Goal: Task Accomplishment & Management: Complete application form

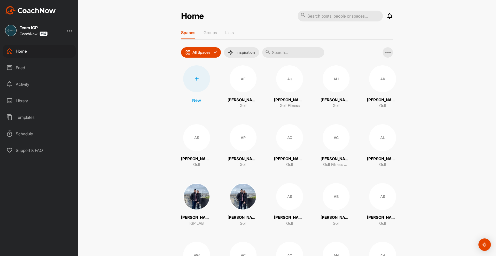
click at [297, 49] on input "text" at bounding box center [293, 52] width 62 height 10
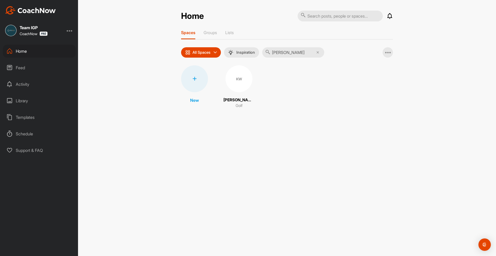
type input "wang"
click at [246, 84] on div "KW" at bounding box center [239, 78] width 27 height 27
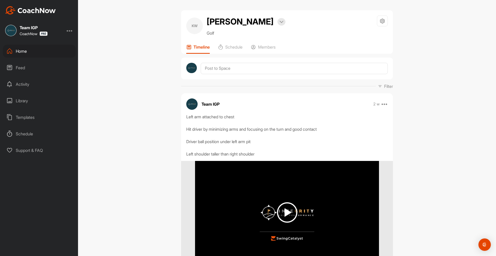
click at [251, 74] on div at bounding box center [287, 69] width 212 height 22
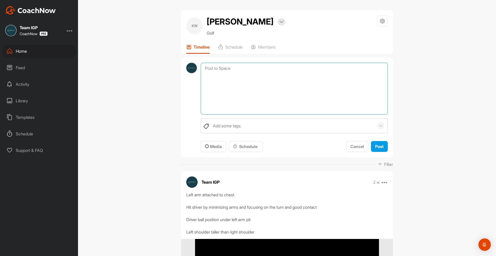
click at [214, 70] on textarea at bounding box center [294, 89] width 187 height 52
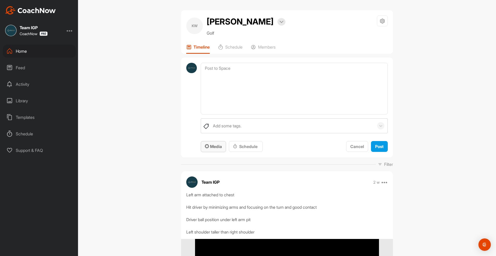
click at [213, 147] on span "Media" at bounding box center [213, 146] width 17 height 5
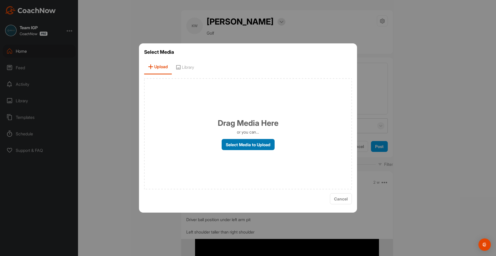
click at [250, 143] on label "Select Media to Upload" at bounding box center [248, 144] width 53 height 11
click at [0, 0] on input "Select Media to Upload" at bounding box center [0, 0] width 0 height 0
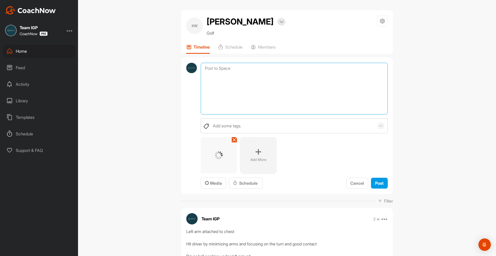
click at [329, 93] on textarea at bounding box center [294, 89] width 187 height 52
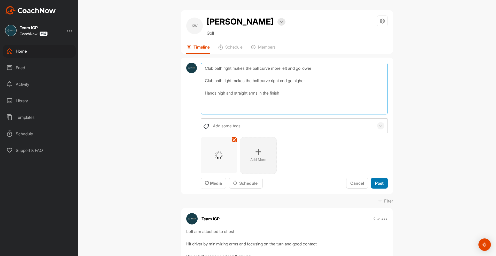
type textarea "Club path right makes the ball curve more left and go lower Club path right mak…"
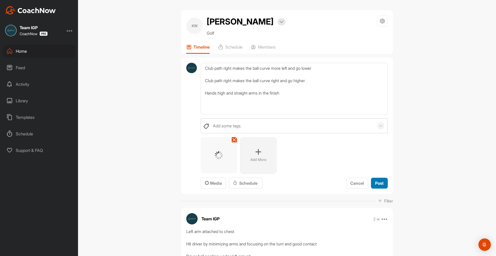
click at [385, 180] on button "Post" at bounding box center [379, 183] width 17 height 11
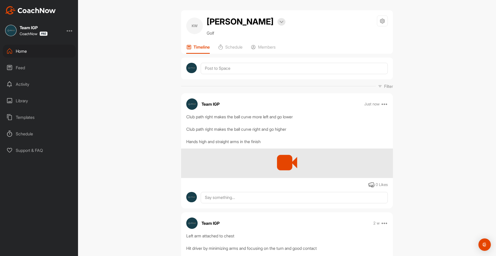
click at [47, 8] on img at bounding box center [30, 10] width 51 height 8
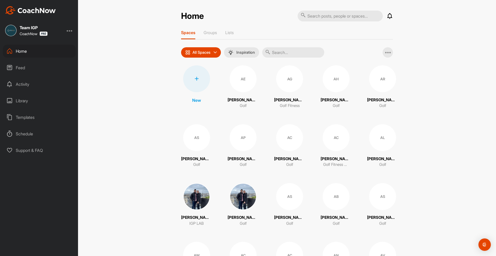
click at [283, 55] on input "text" at bounding box center [293, 52] width 62 height 10
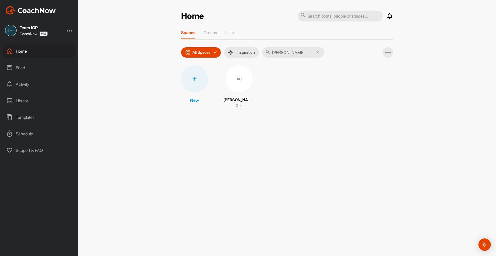
type input "[PERSON_NAME]"
click at [236, 79] on div "AC" at bounding box center [239, 78] width 27 height 27
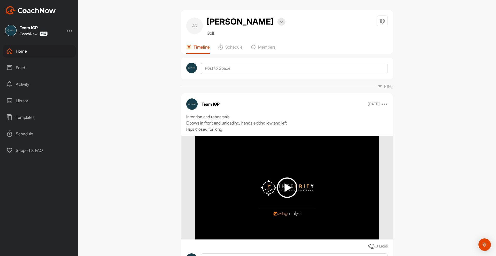
click at [277, 184] on img at bounding box center [287, 188] width 20 height 20
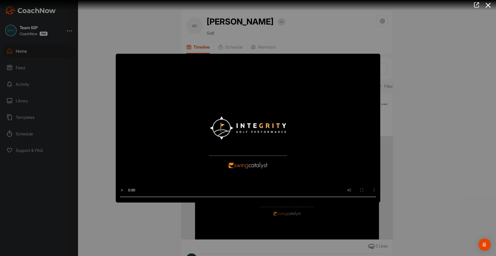
click at [420, 119] on div at bounding box center [248, 128] width 496 height 256
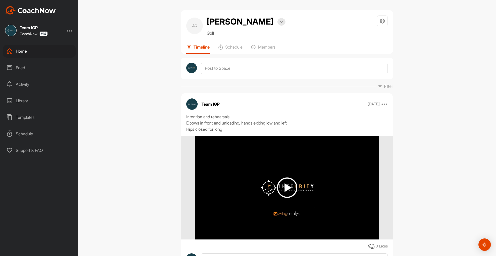
click at [47, 11] on img at bounding box center [30, 10] width 51 height 8
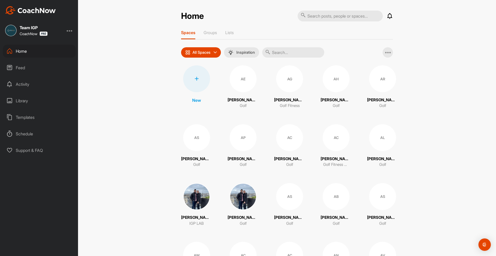
click at [200, 82] on div at bounding box center [196, 78] width 27 height 27
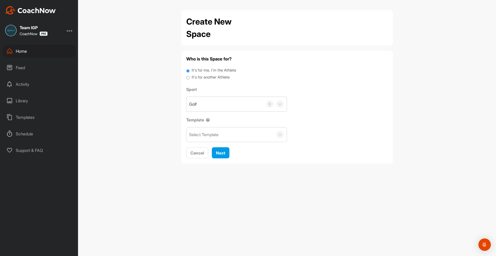
click at [204, 77] on label "It's for another Athlete" at bounding box center [211, 77] width 38 height 6
click at [190, 77] on input "It's for another Athlete" at bounding box center [187, 77] width 3 height 7
radio input "true"
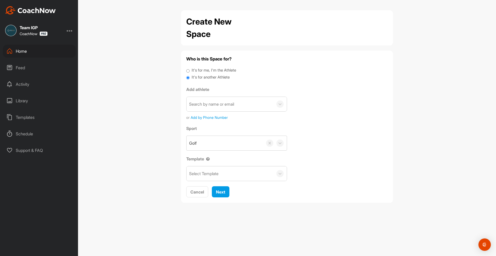
click at [213, 104] on div "Search by name or email" at bounding box center [211, 104] width 45 height 6
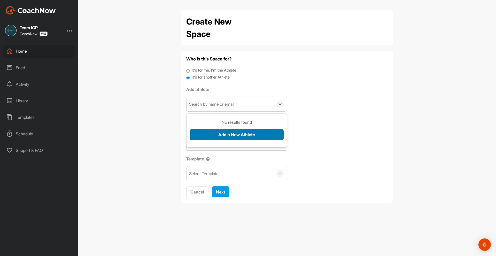
click at [233, 133] on button "Add a New Athlete" at bounding box center [237, 134] width 94 height 11
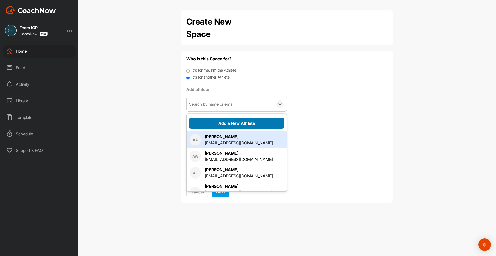
click at [227, 122] on button "Add a New Athlete" at bounding box center [236, 123] width 95 height 11
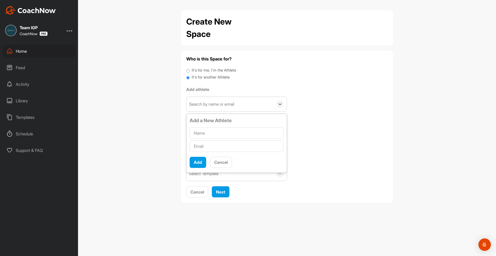
click at [221, 133] on input "text" at bounding box center [237, 132] width 94 height 11
type input "[PERSON_NAME]"
click at [222, 148] on input "text" at bounding box center [237, 146] width 94 height 11
paste input "[PERSON_NAME][EMAIL_ADDRESS][DOMAIN_NAME]"
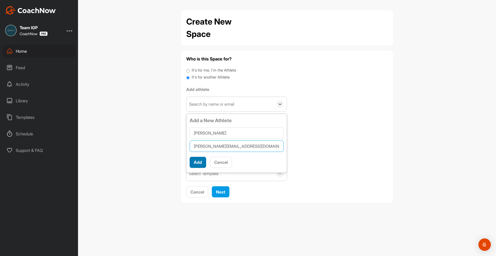
type input "[PERSON_NAME][EMAIL_ADDRESS][DOMAIN_NAME]"
click at [200, 163] on button "Add" at bounding box center [198, 162] width 17 height 11
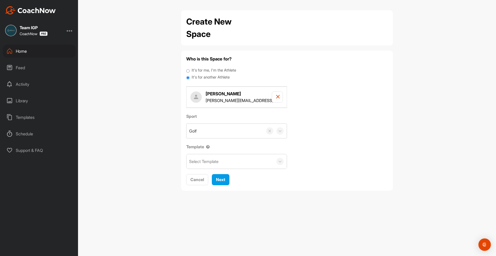
click at [215, 161] on div "Select Template" at bounding box center [203, 162] width 29 height 6
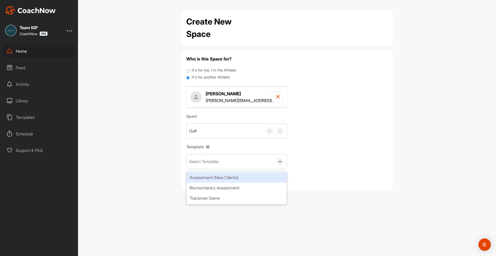
click at [220, 177] on div "Assessment (New Clients)" at bounding box center [237, 177] width 100 height 10
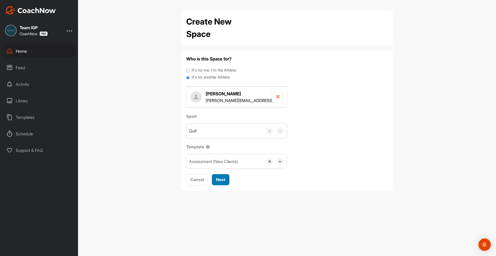
click at [222, 179] on span "Next" at bounding box center [220, 179] width 9 height 5
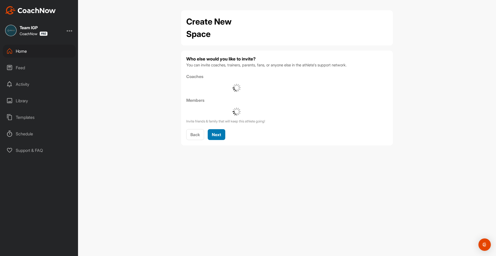
click at [220, 139] on button "Next" at bounding box center [217, 134] width 18 height 11
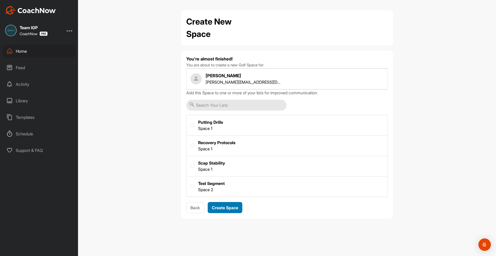
click at [225, 205] on div "Create Space" at bounding box center [225, 208] width 26 height 6
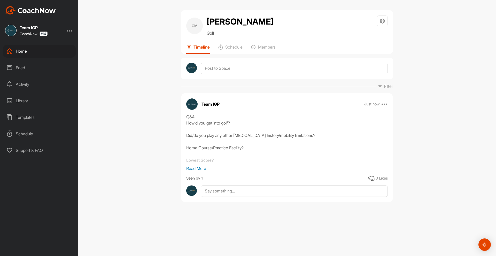
click at [385, 104] on icon at bounding box center [385, 104] width 6 height 6
click at [388, 104] on icon at bounding box center [385, 104] width 6 height 6
